Goal: Browse casually: Explore the website without a specific task or goal

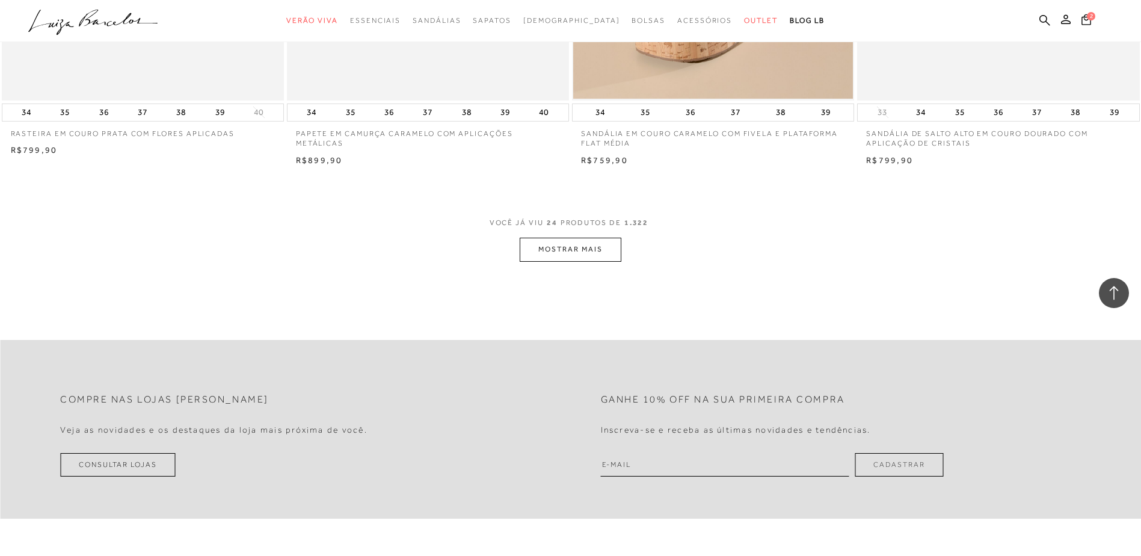
scroll to position [2947, 0]
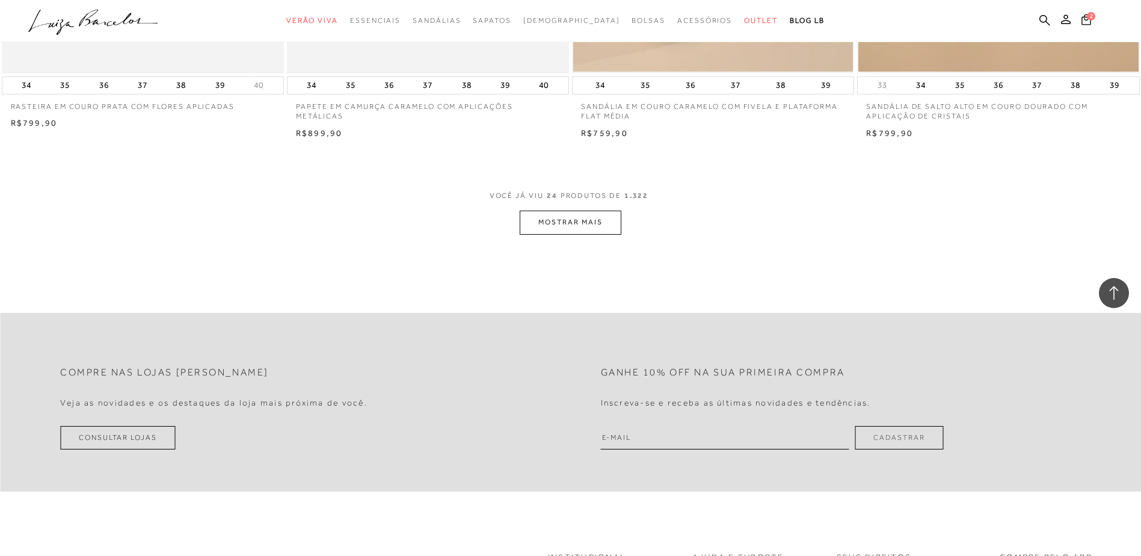
click at [571, 223] on button "MOSTRAR MAIS" at bounding box center [570, 221] width 101 height 23
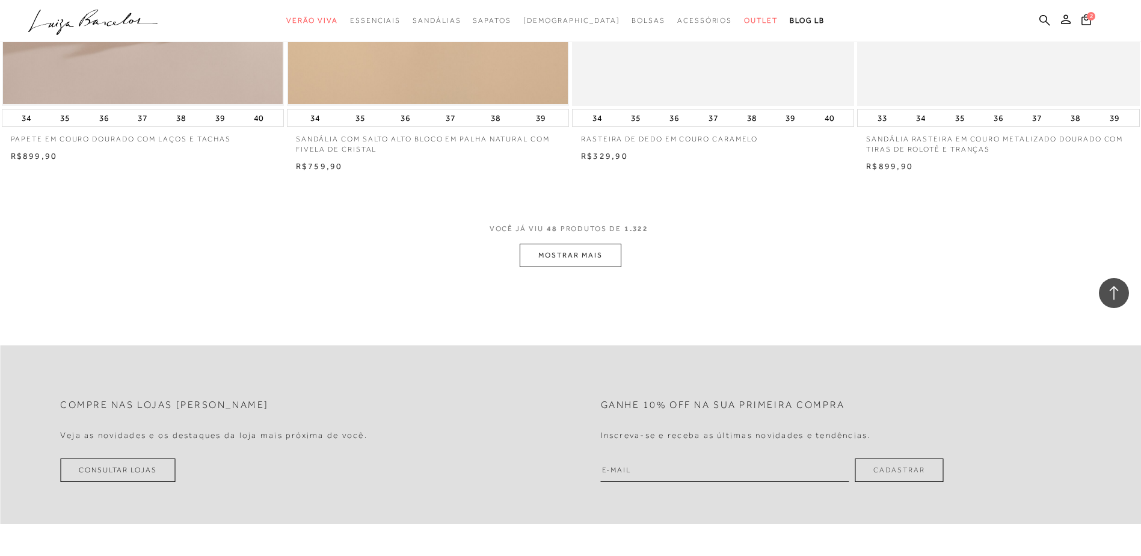
scroll to position [5953, 0]
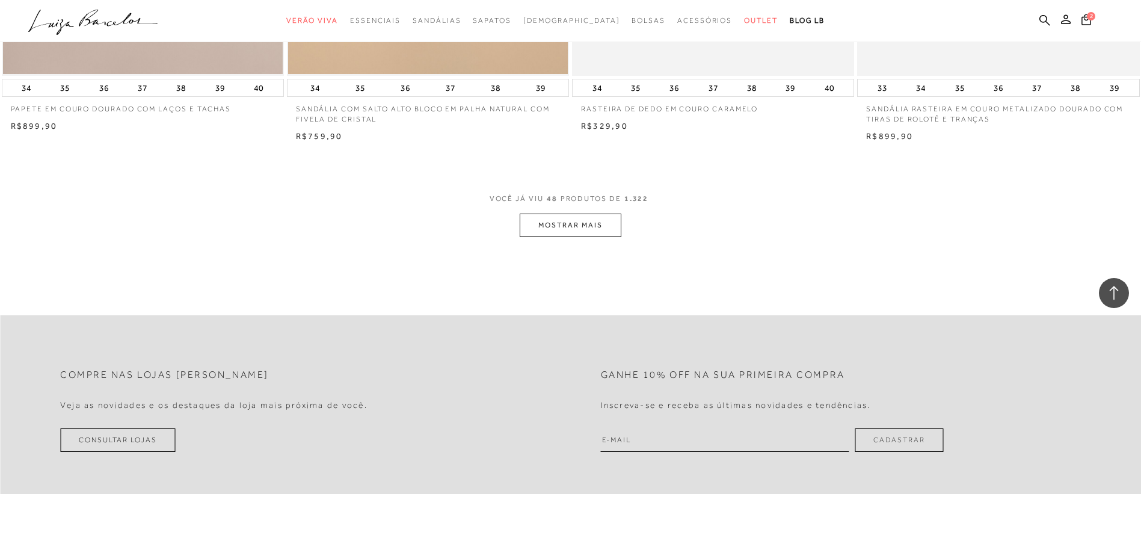
click at [576, 224] on button "MOSTRAR MAIS" at bounding box center [570, 224] width 101 height 23
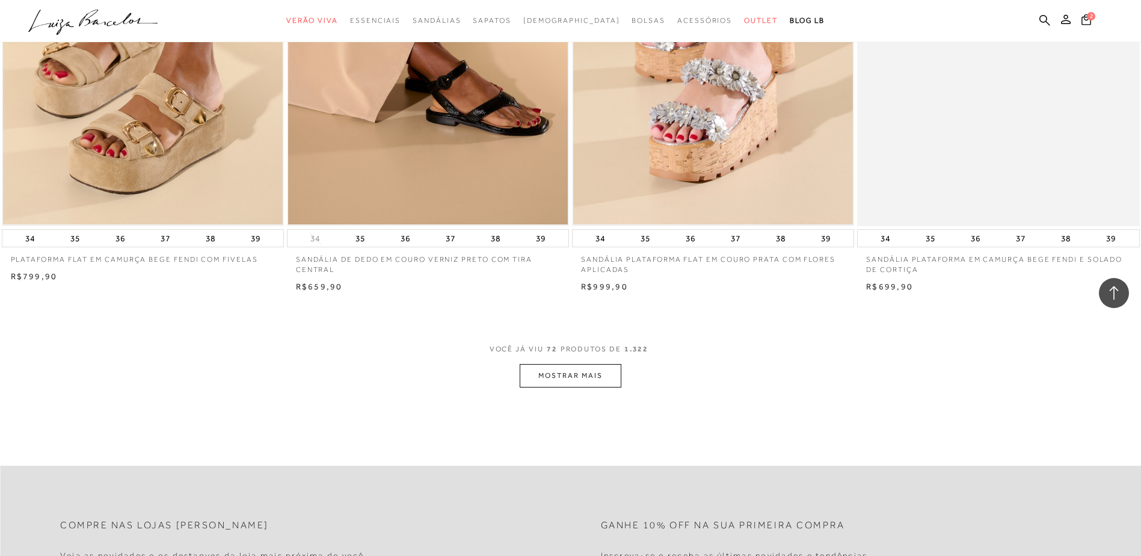
scroll to position [8840, 0]
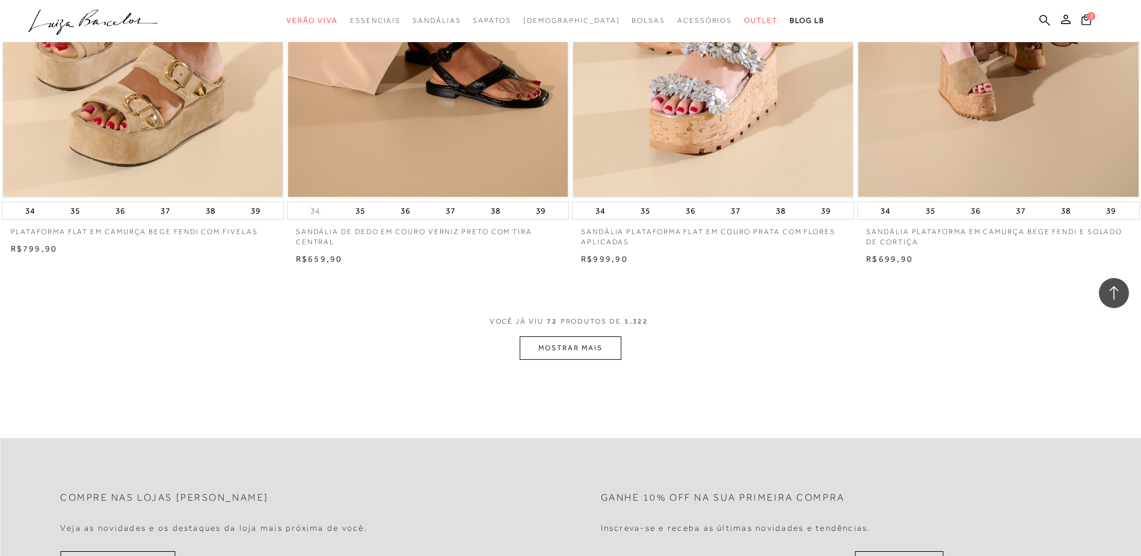
click at [550, 343] on button "MOSTRAR MAIS" at bounding box center [570, 347] width 101 height 23
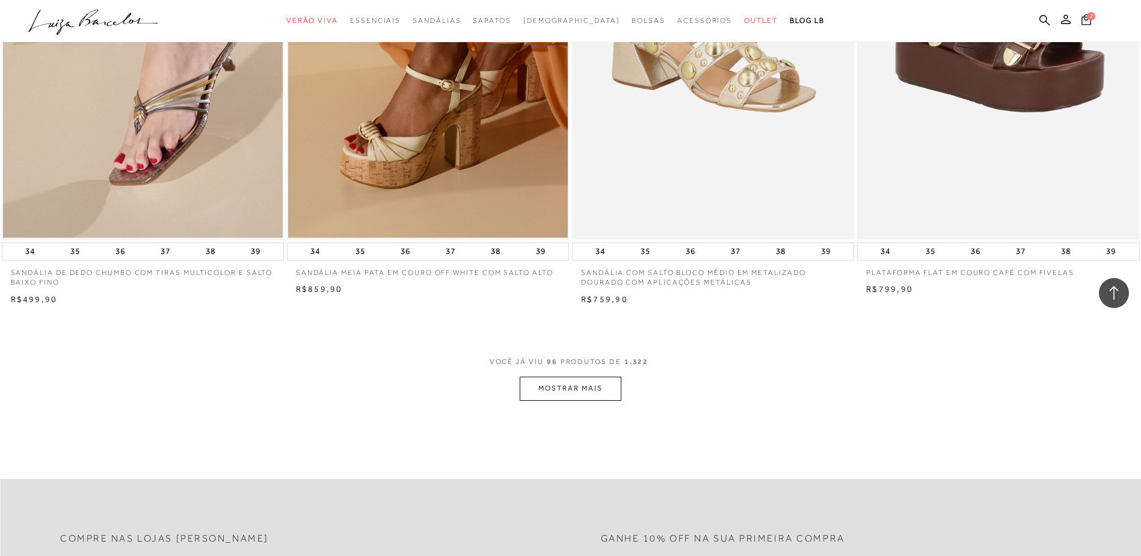
scroll to position [11847, 0]
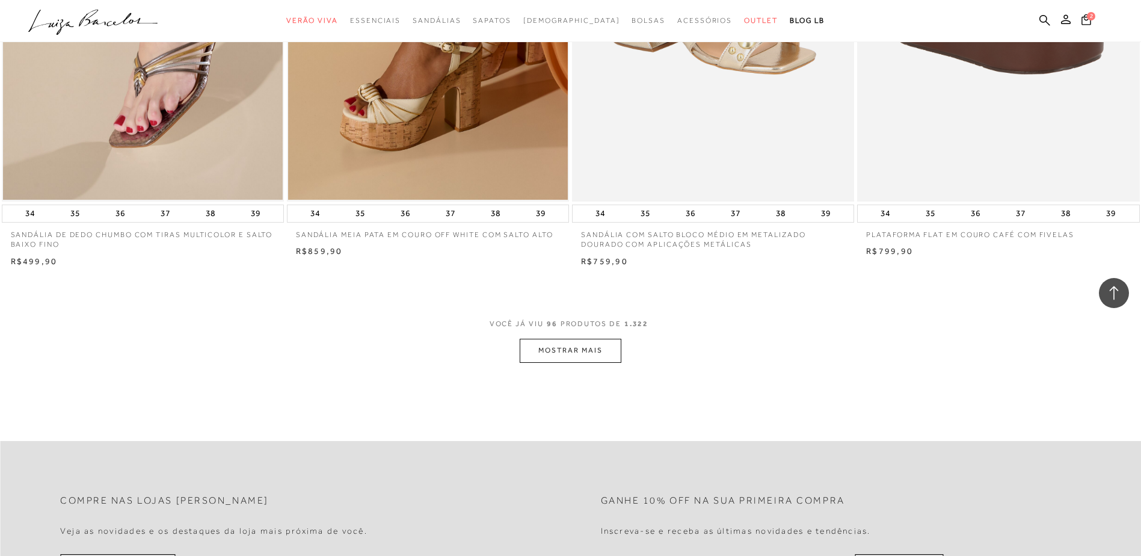
click at [616, 351] on button "MOSTRAR MAIS" at bounding box center [570, 350] width 101 height 23
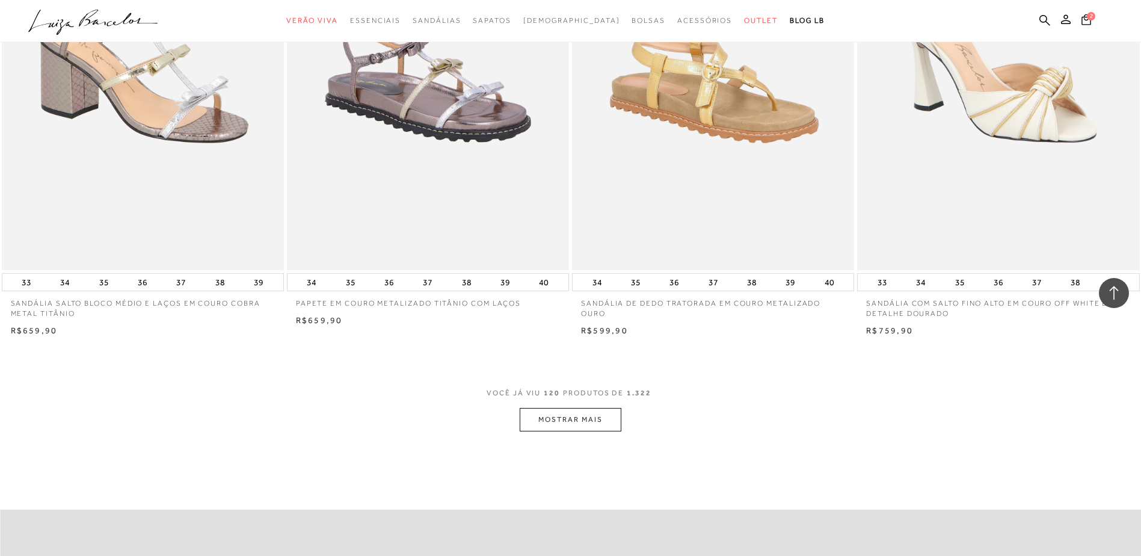
scroll to position [14793, 0]
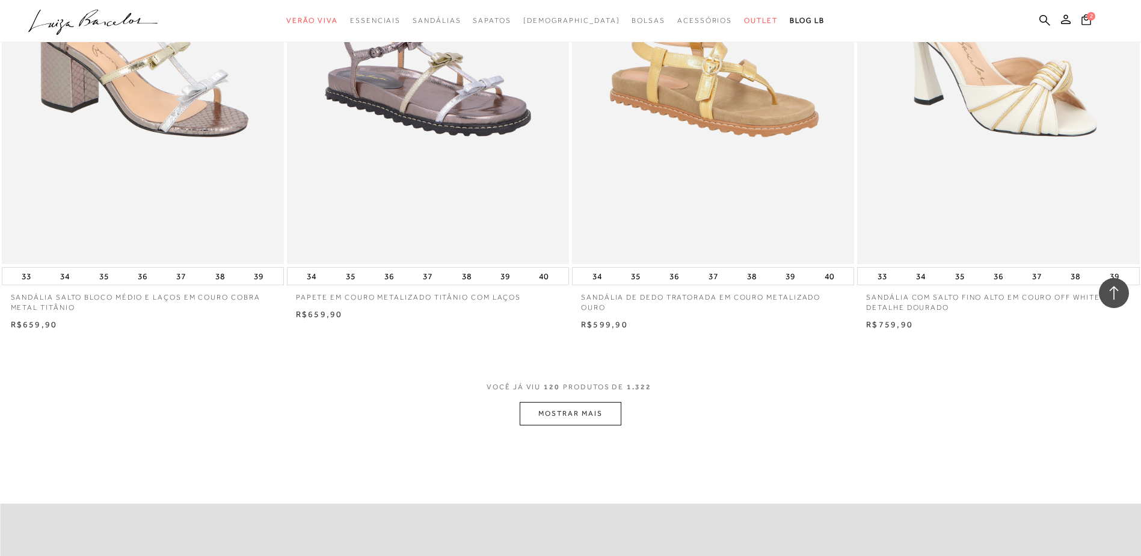
click at [585, 410] on button "MOSTRAR MAIS" at bounding box center [570, 413] width 101 height 23
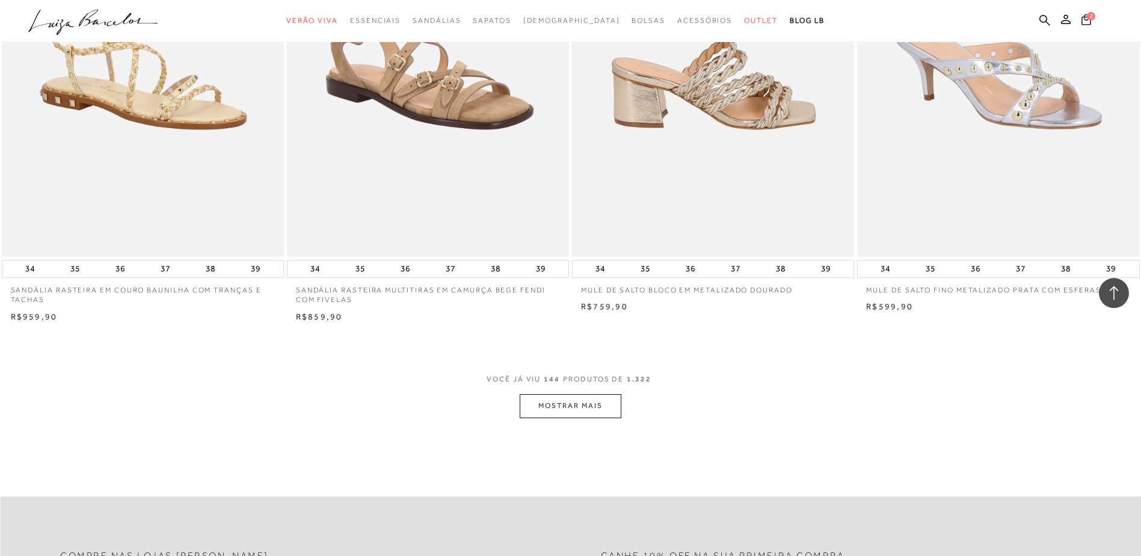
scroll to position [17920, 0]
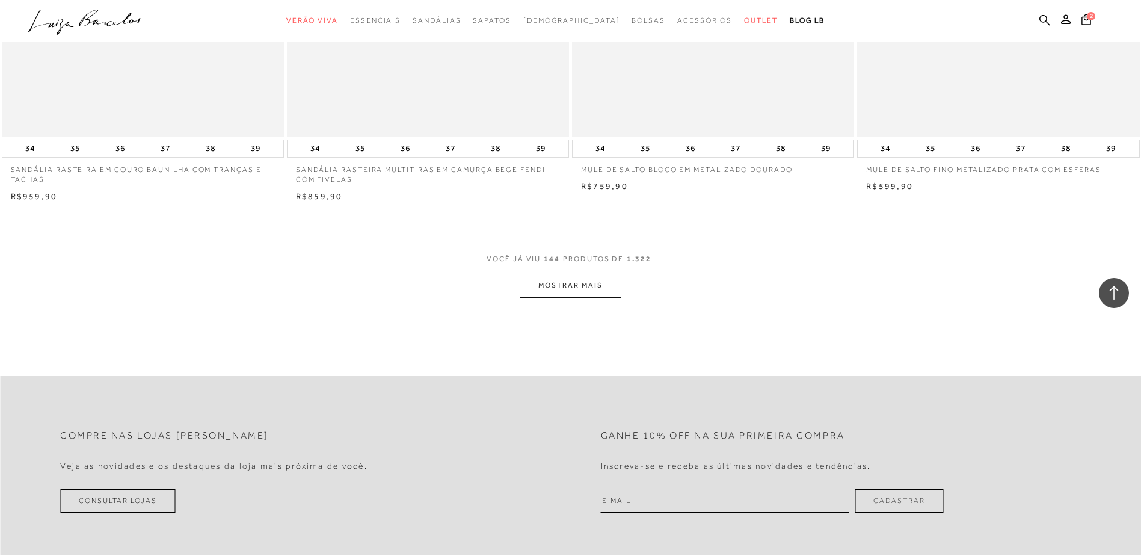
click at [562, 287] on button "MOSTRAR MAIS" at bounding box center [570, 285] width 101 height 23
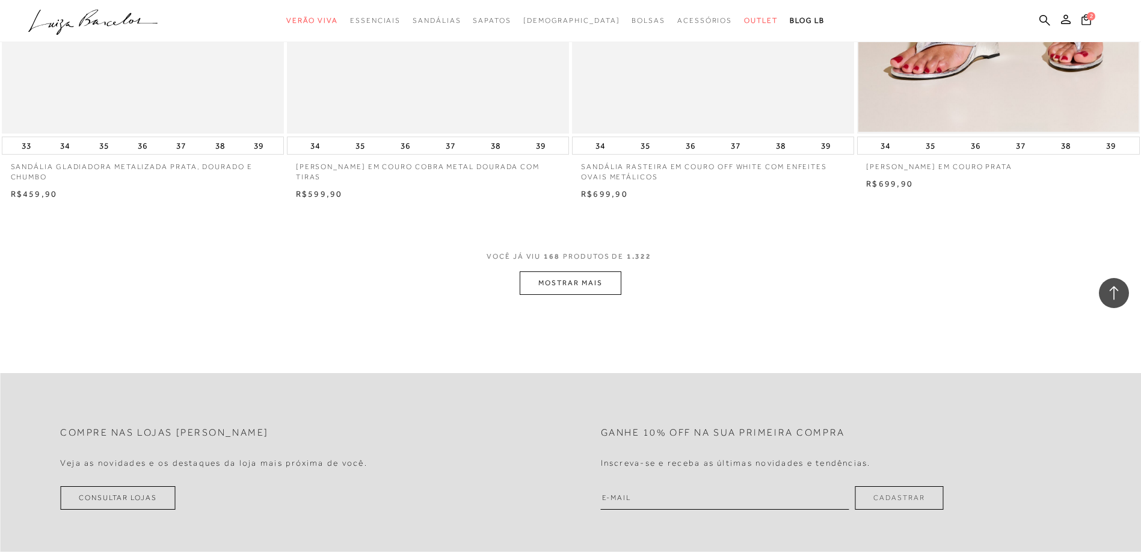
scroll to position [20927, 0]
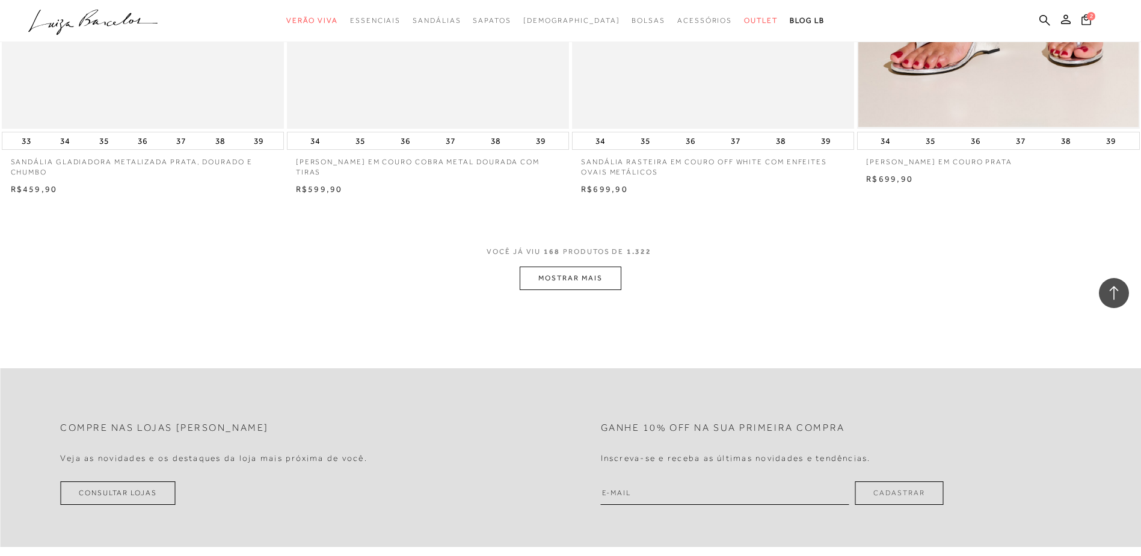
click at [541, 280] on button "MOSTRAR MAIS" at bounding box center [570, 277] width 101 height 23
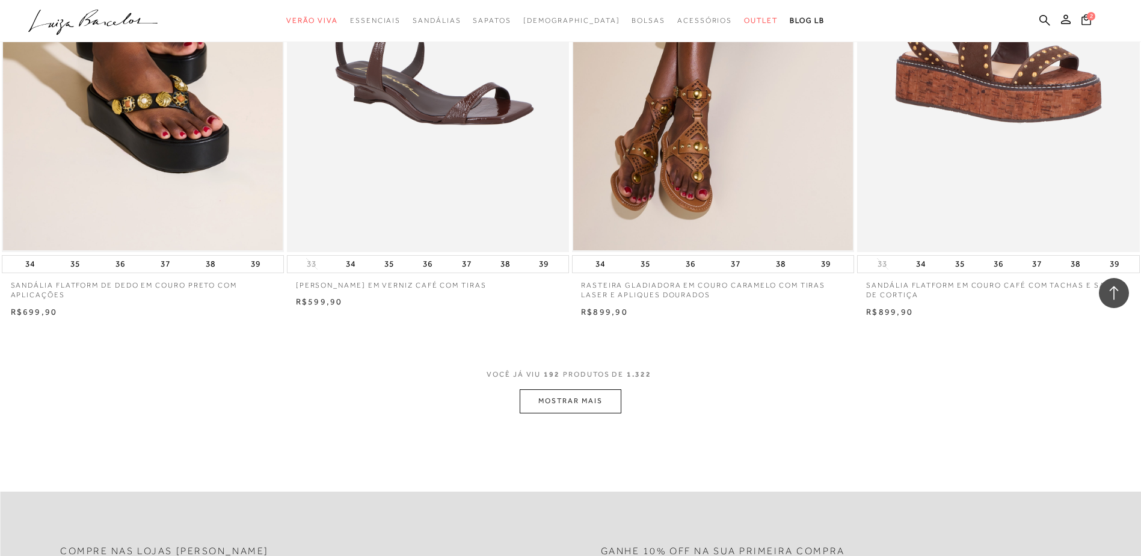
scroll to position [23874, 0]
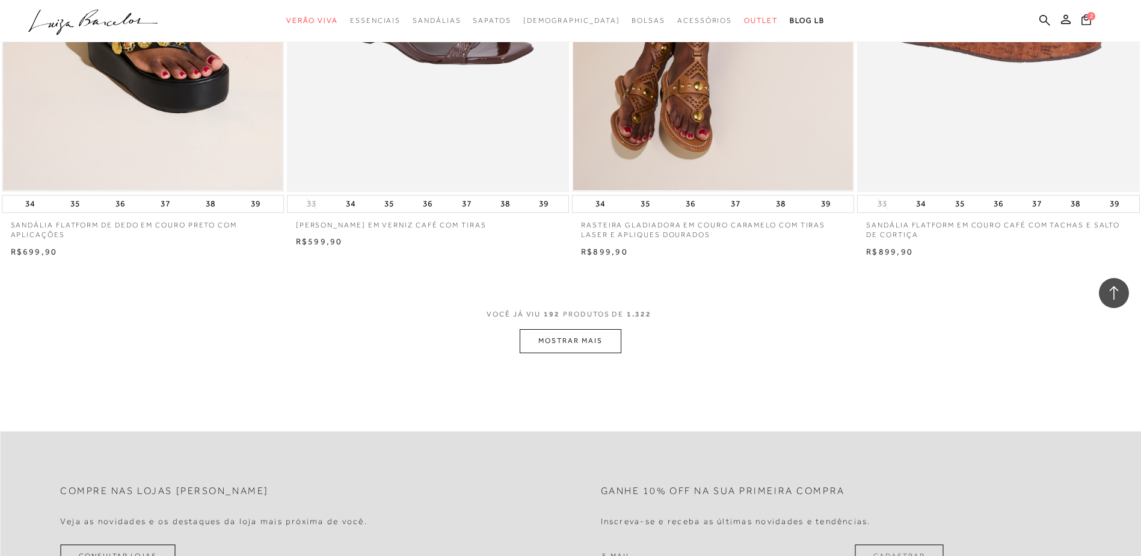
click at [541, 338] on button "MOSTRAR MAIS" at bounding box center [570, 340] width 101 height 23
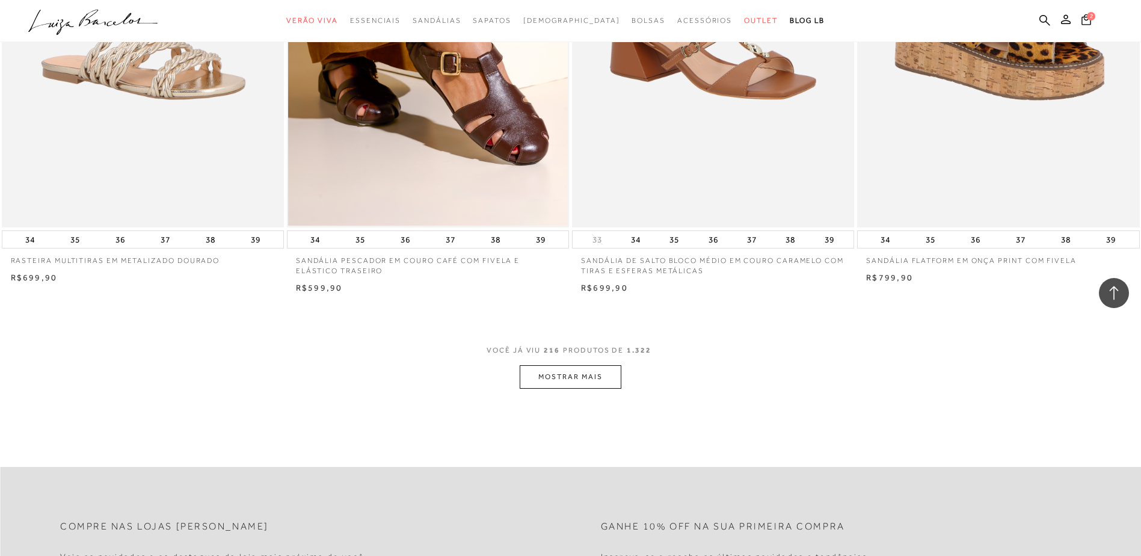
scroll to position [26881, 0]
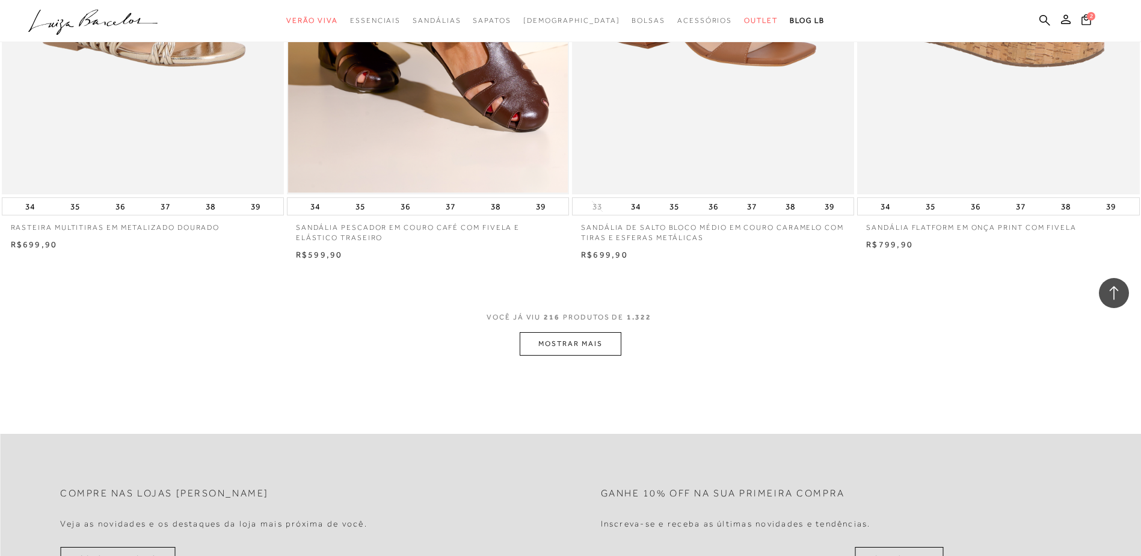
click at [582, 348] on button "MOSTRAR MAIS" at bounding box center [570, 343] width 101 height 23
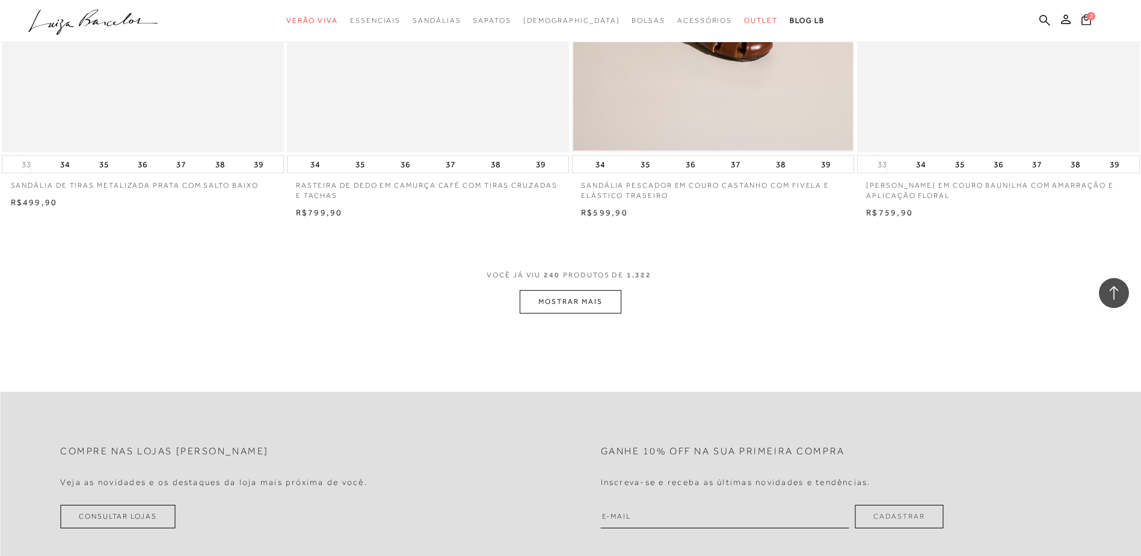
scroll to position [29947, 0]
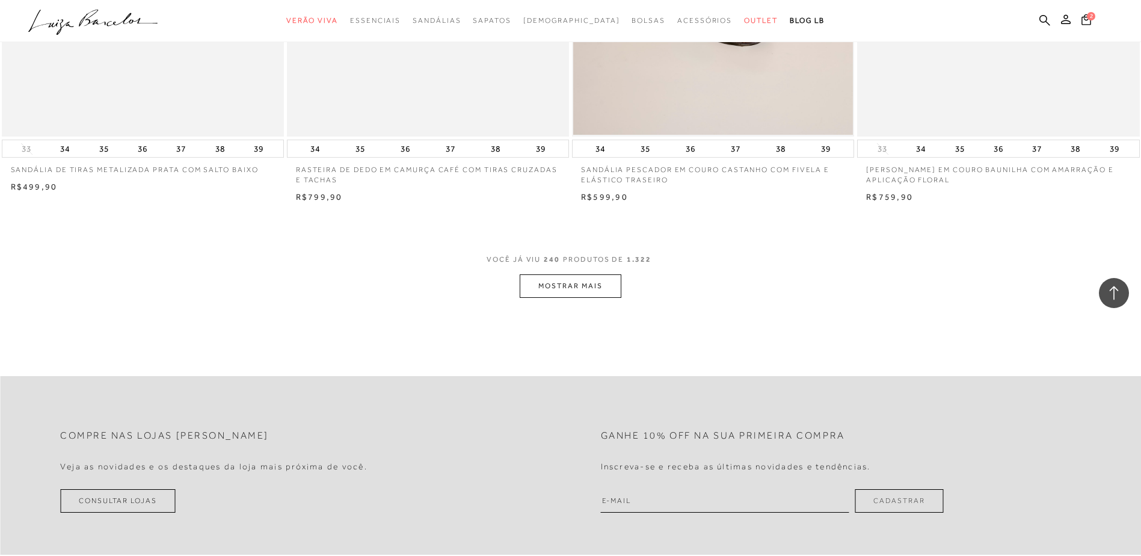
click at [593, 283] on button "MOSTRAR MAIS" at bounding box center [570, 285] width 101 height 23
click at [601, 289] on button "MOSTRAR MAIS" at bounding box center [570, 285] width 101 height 23
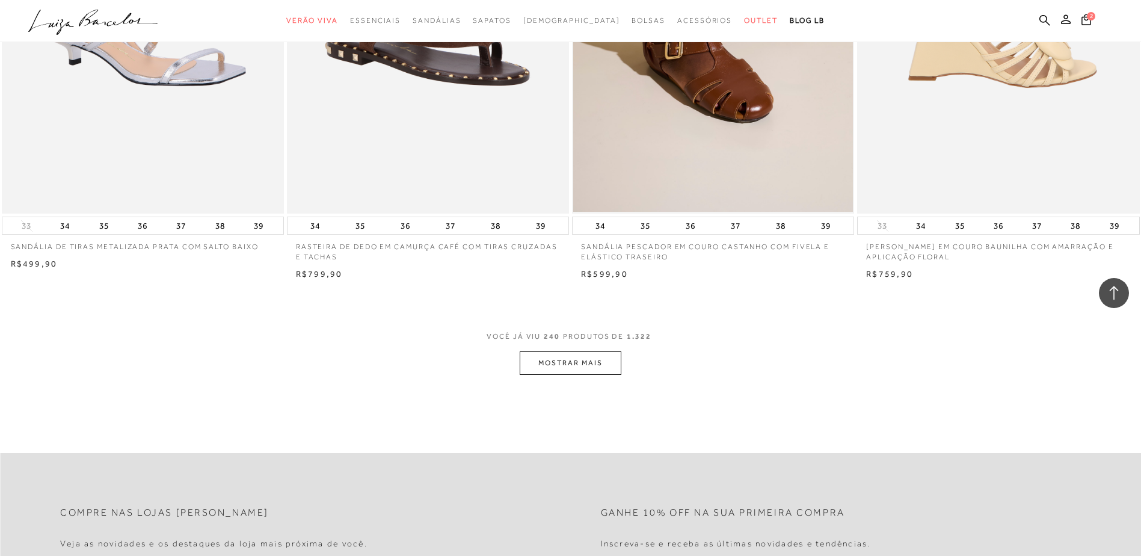
scroll to position [29767, 0]
